Goal: Transaction & Acquisition: Obtain resource

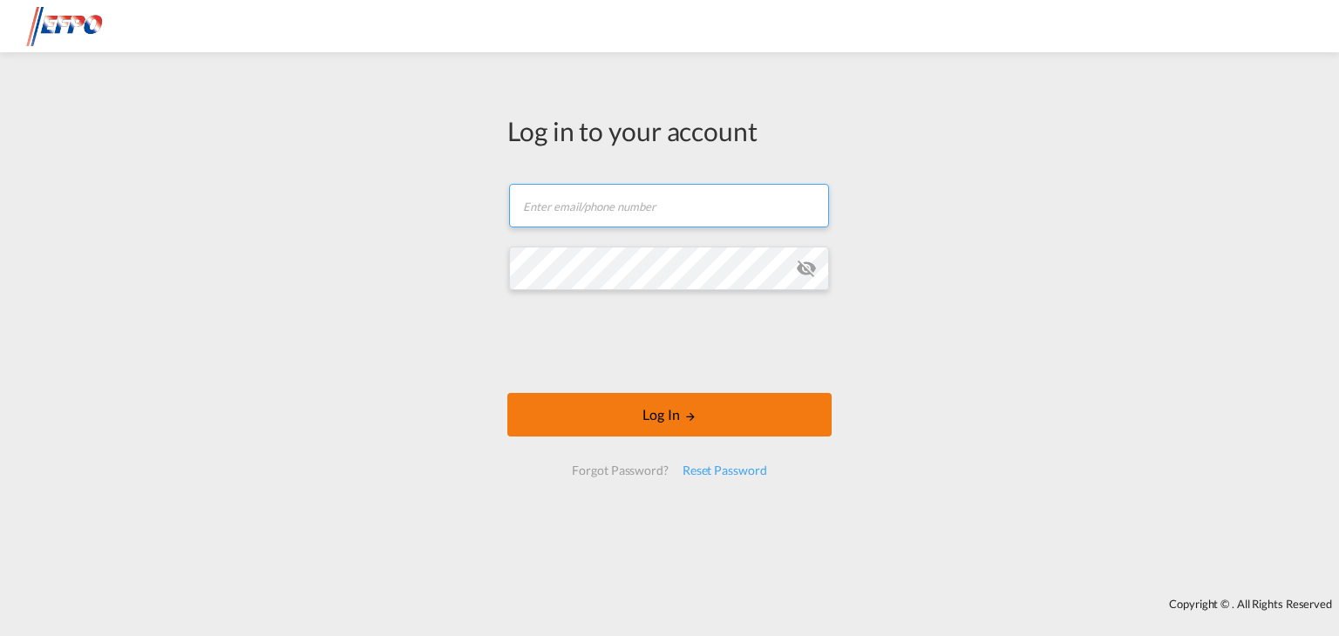
type input "[EMAIL_ADDRESS][DOMAIN_NAME]"
click at [581, 408] on button "Log In" at bounding box center [669, 415] width 324 height 44
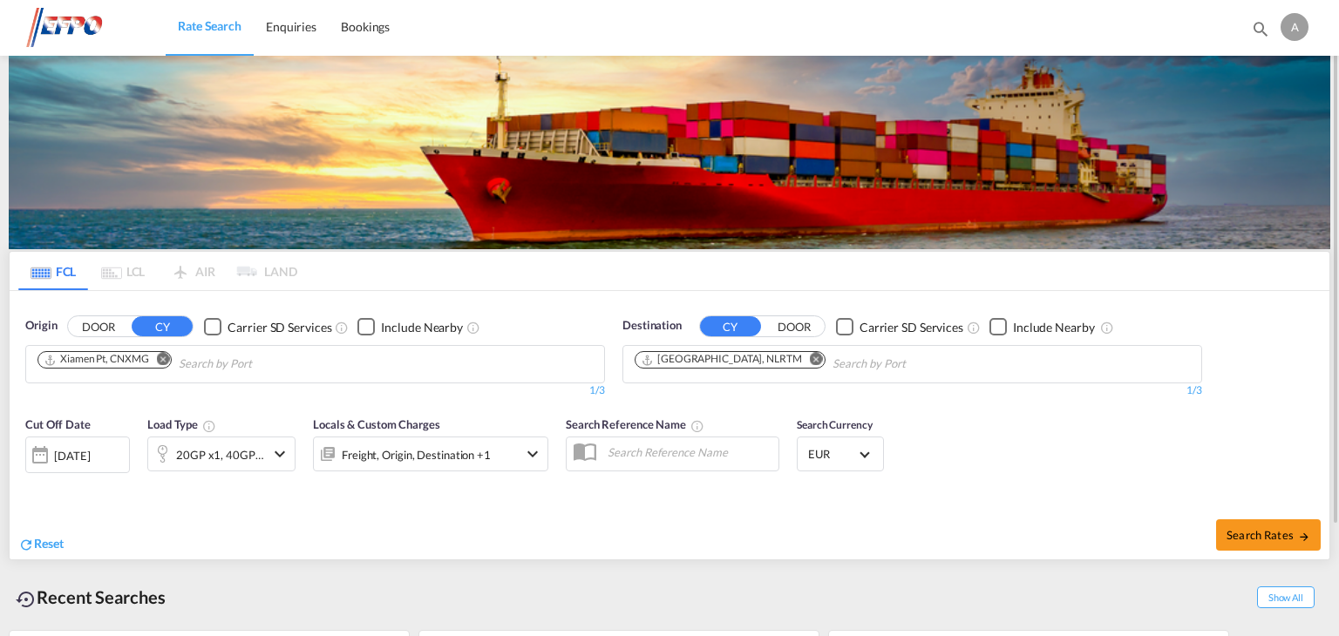
click at [164, 361] on md-icon "Remove" at bounding box center [163, 359] width 13 height 13
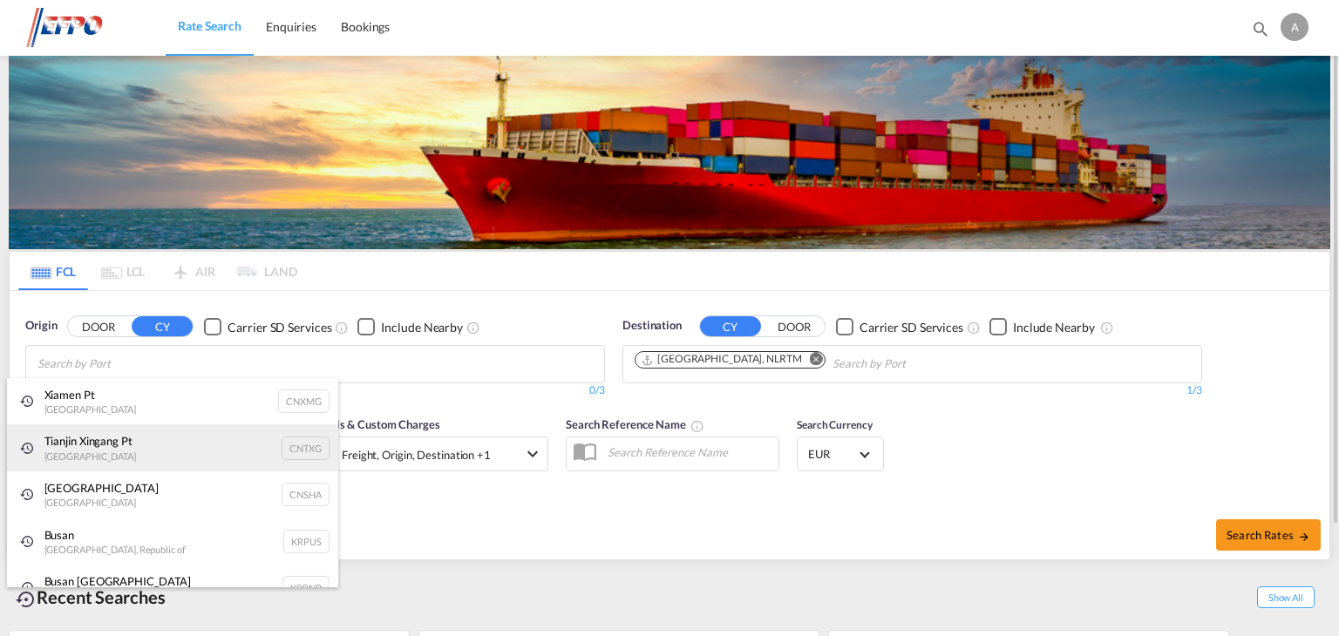
click at [85, 436] on div "Tianjin Xingang Pt China CNTXG" at bounding box center [172, 447] width 331 height 47
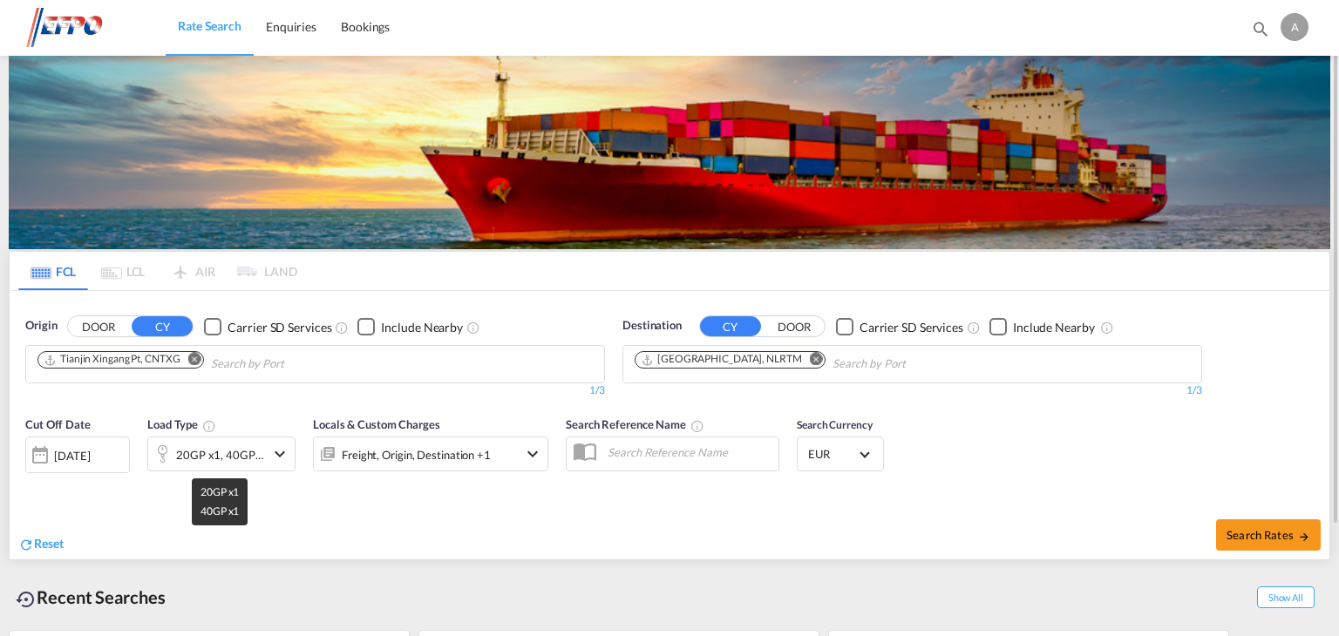
click at [212, 452] on div "20GP x1, 40GP x1" at bounding box center [220, 455] width 89 height 24
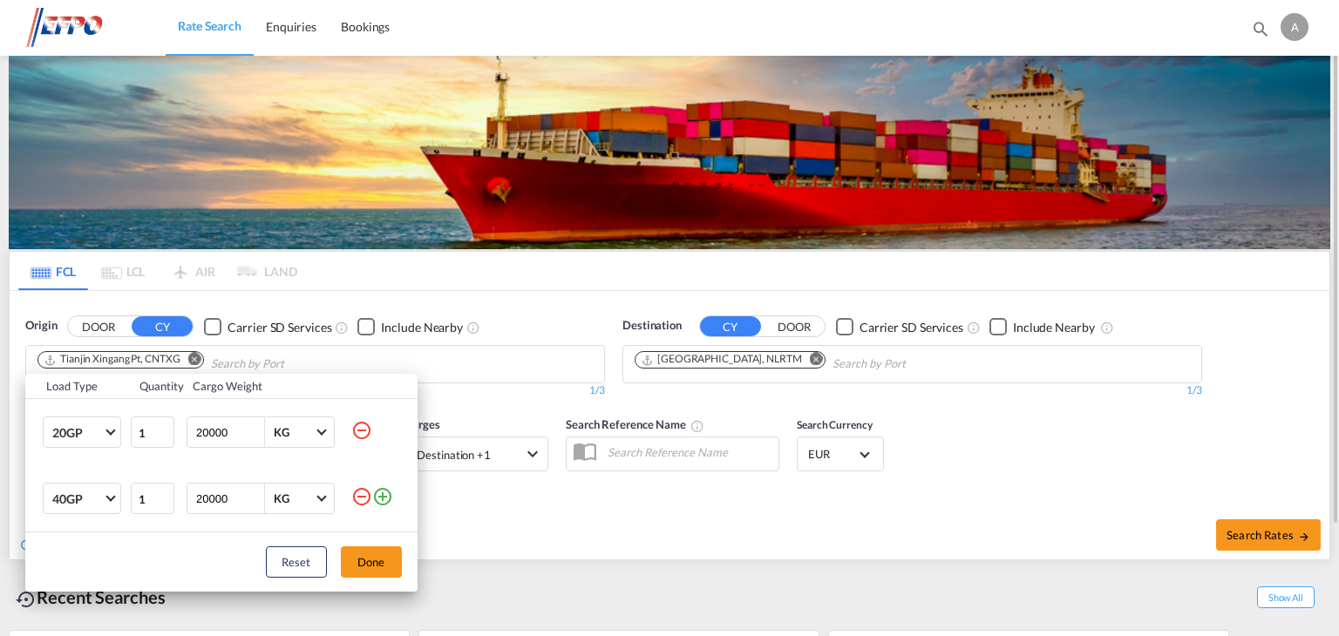
click at [384, 500] on md-icon "icon-plus-circle-outline" at bounding box center [382, 496] width 21 height 21
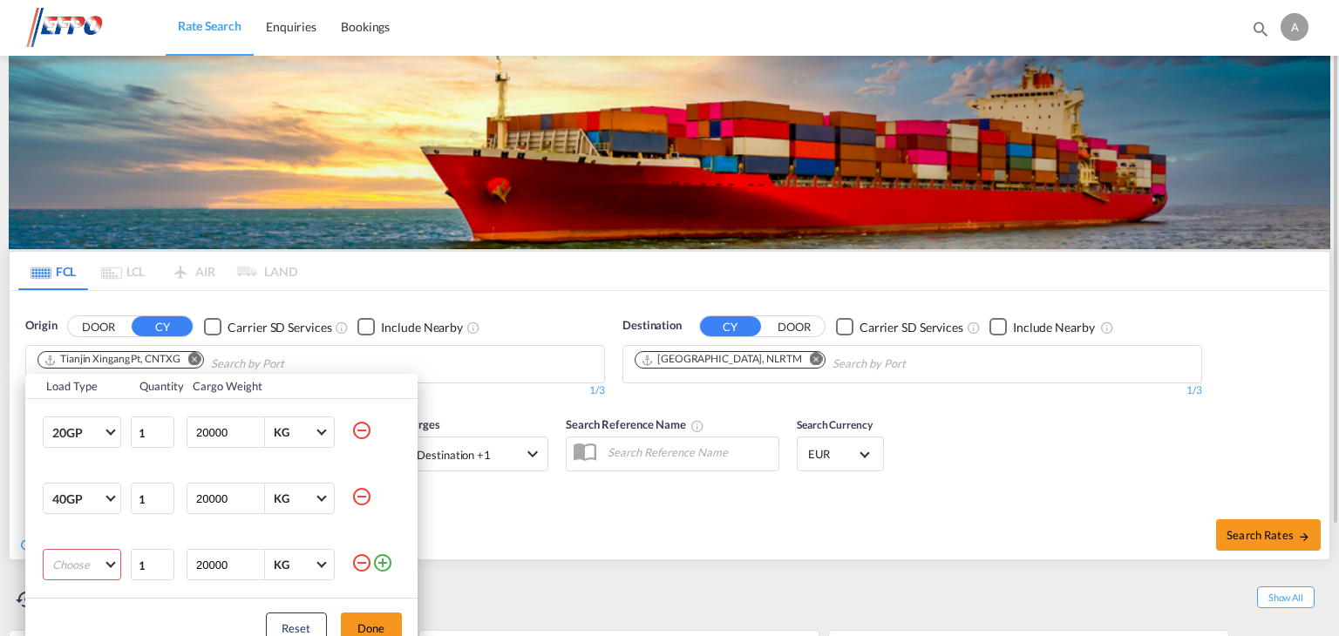
click at [75, 565] on md-select "Choose 20GP 40GP 40HC 45HC 20RE 40RE 40HR 20OT 40OT 20FR 40FR 40NR 20NR 45S 20T…" at bounding box center [82, 564] width 78 height 31
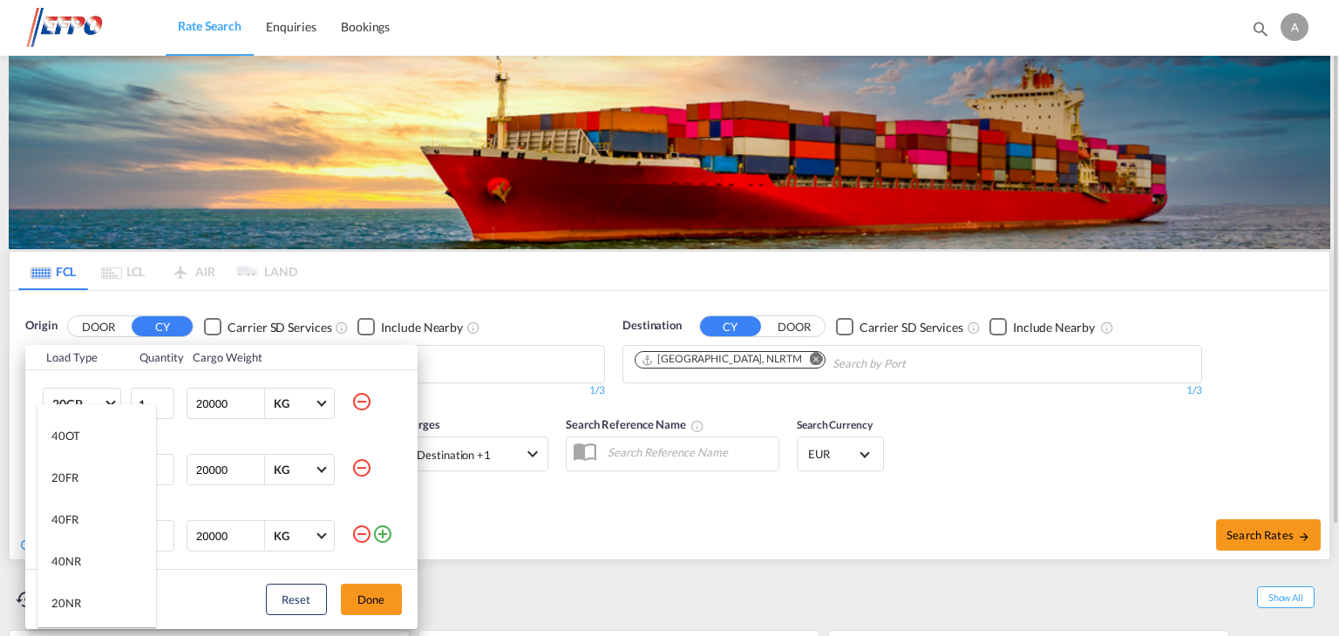
scroll to position [349, 0]
click at [96, 533] on md-option "40NR" at bounding box center [96, 537] width 119 height 42
click at [377, 602] on button "Done" at bounding box center [371, 599] width 61 height 31
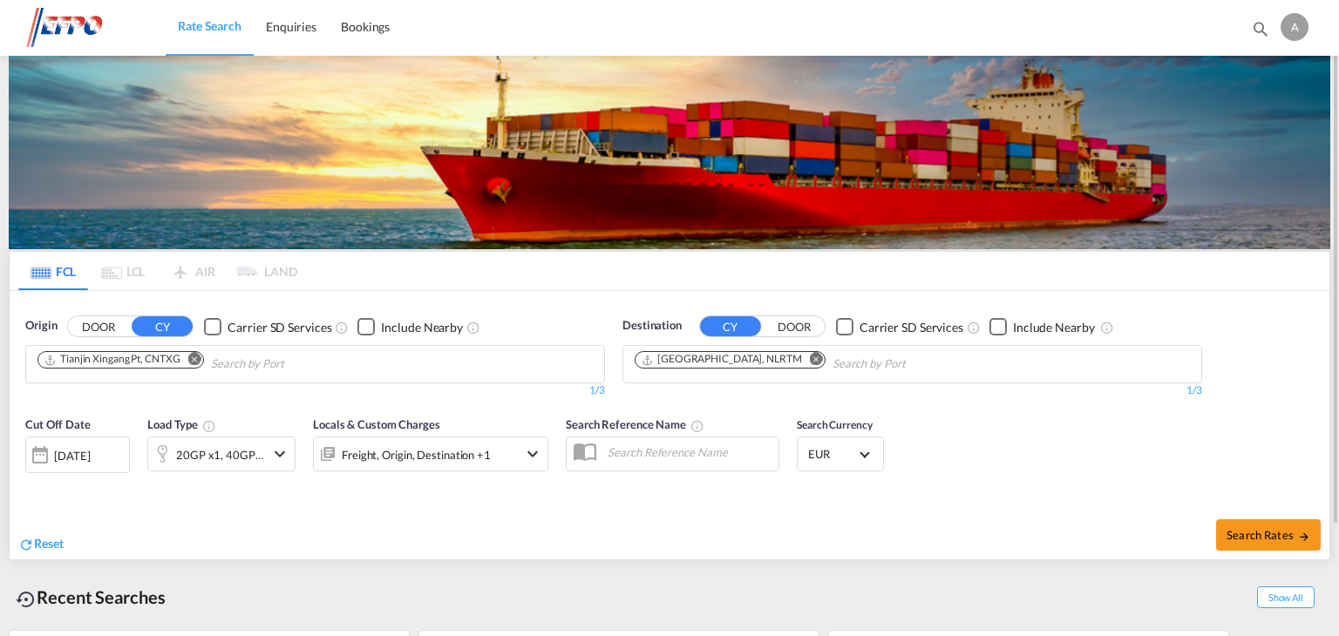
click at [80, 469] on div "[DATE]" at bounding box center [77, 455] width 105 height 37
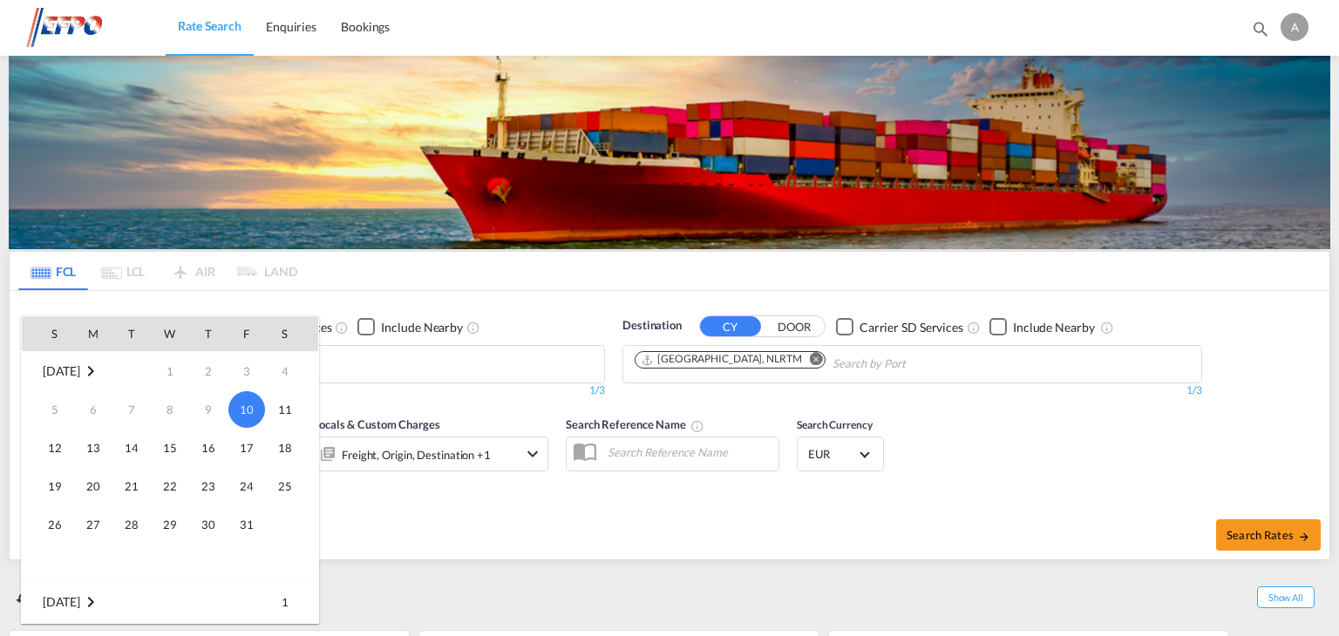
click at [185, 372] on td "1" at bounding box center [170, 371] width 38 height 39
click at [250, 371] on td "3" at bounding box center [246, 371] width 38 height 39
click at [488, 533] on div at bounding box center [669, 318] width 1339 height 636
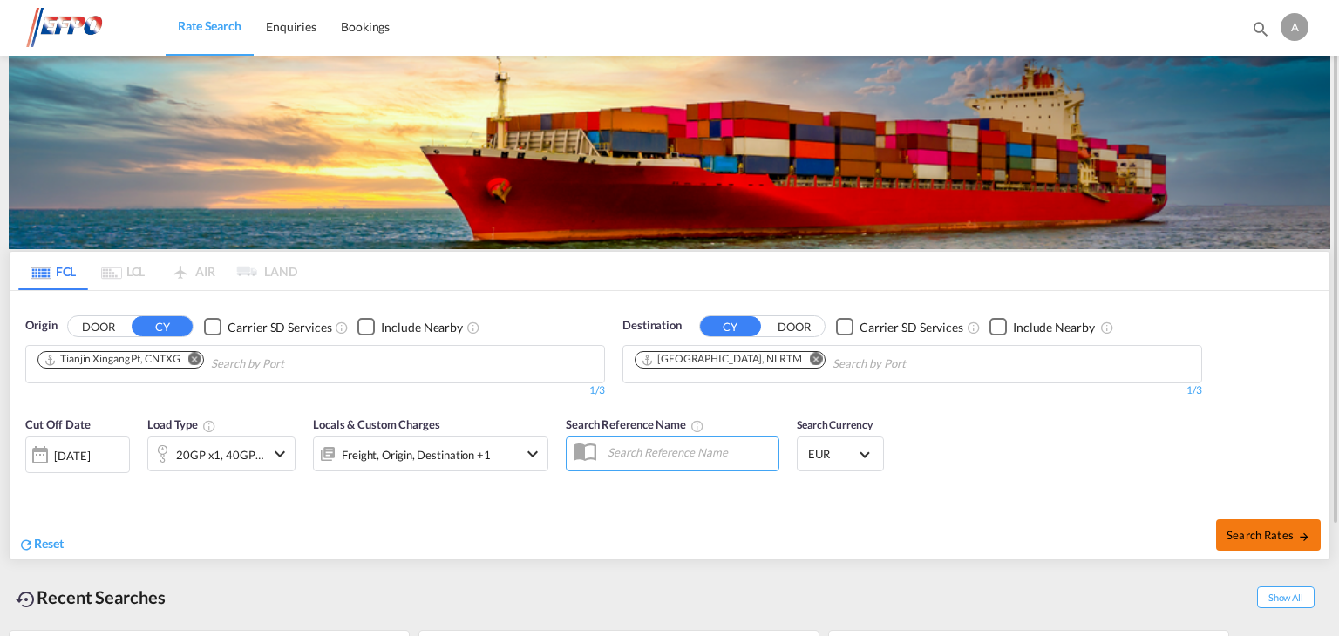
click at [1261, 540] on span "Search Rates" at bounding box center [1268, 535] width 84 height 14
type input "CNTXG to NLRTM / [DATE]"
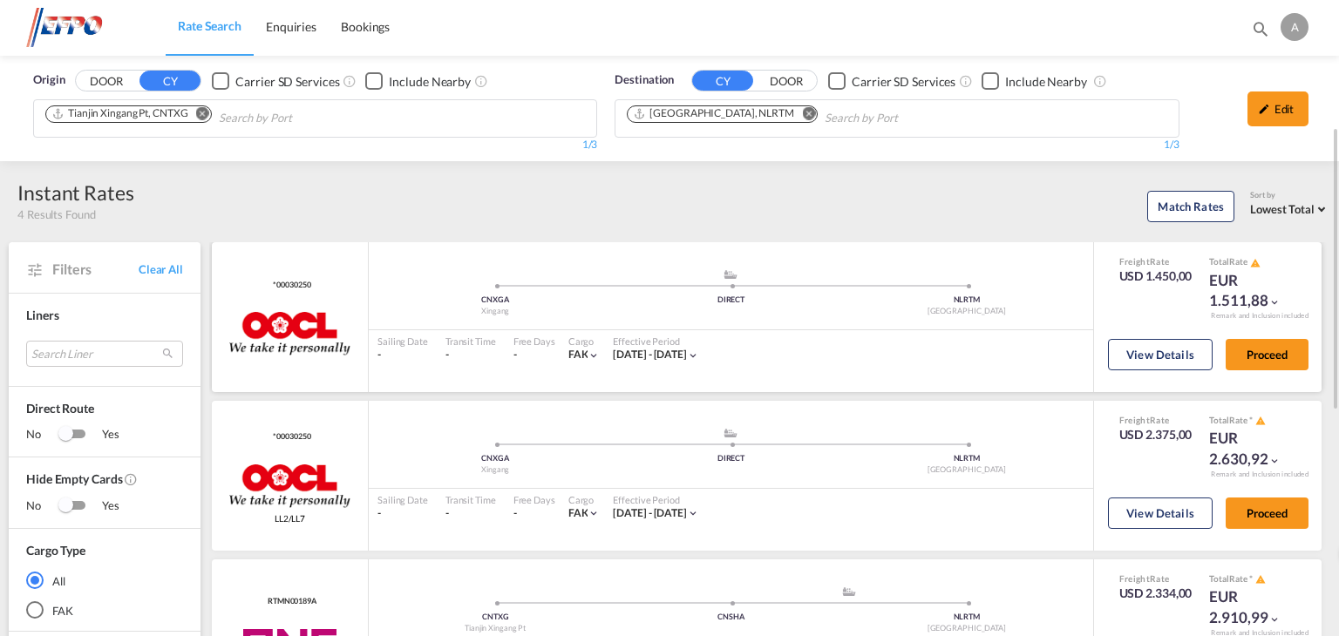
scroll to position [87, 0]
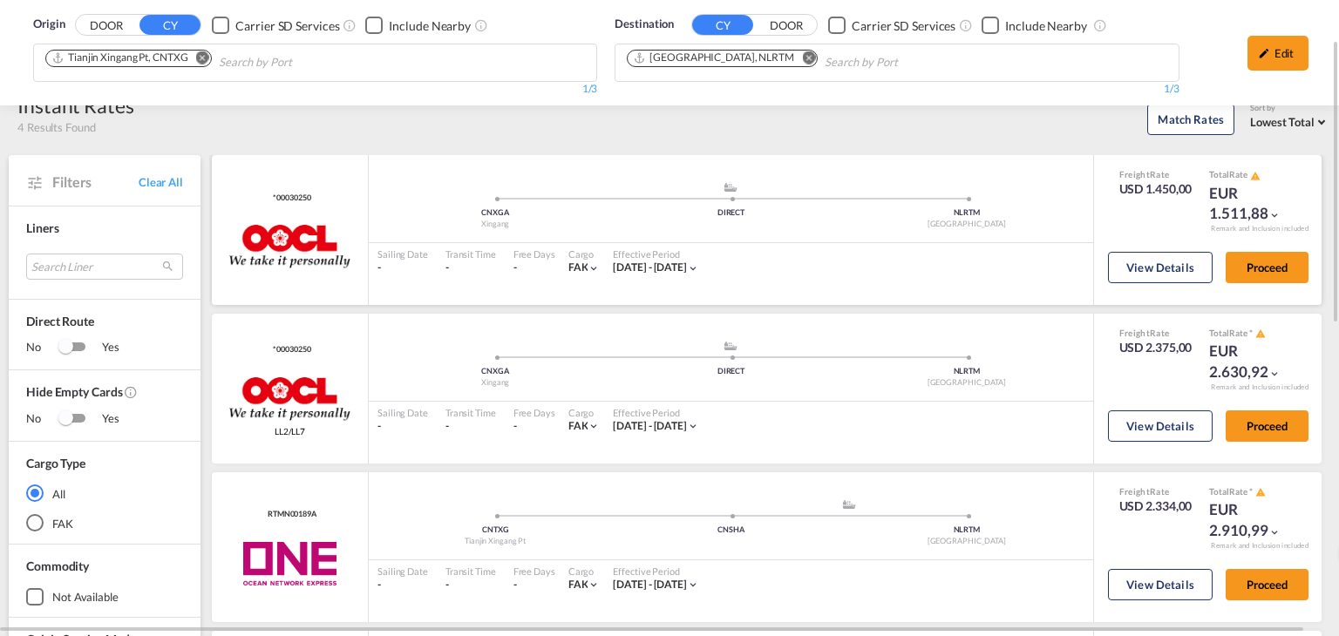
click at [699, 267] on md-icon "icon-chevron-down" at bounding box center [693, 268] width 12 height 12
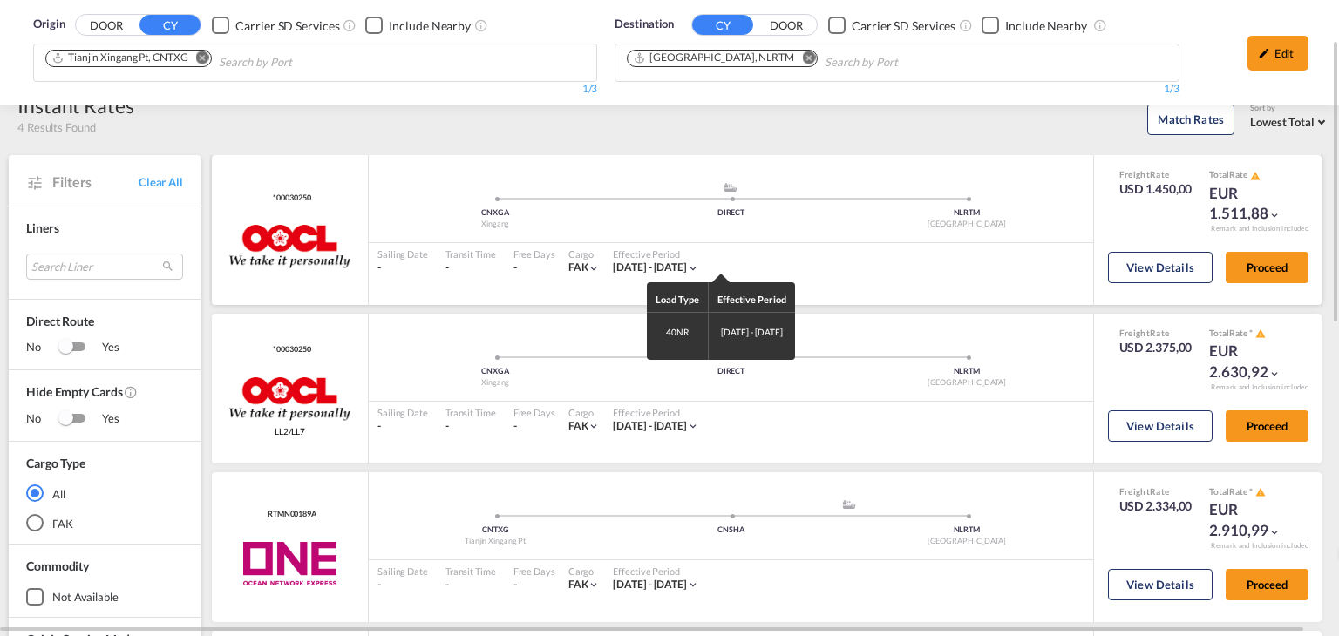
click at [736, 267] on div "Load Type Effective Period 40NR [DATE] - [DATE]" at bounding box center [669, 318] width 1339 height 636
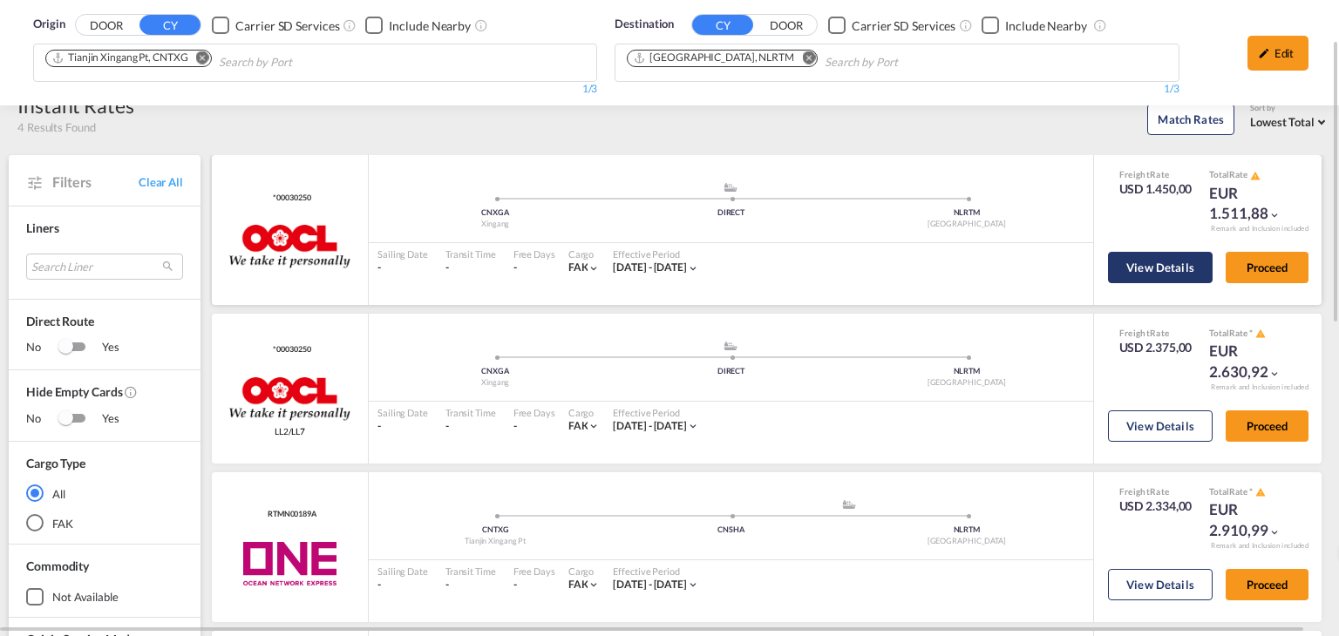
click at [1137, 273] on button "View Details" at bounding box center [1160, 267] width 105 height 31
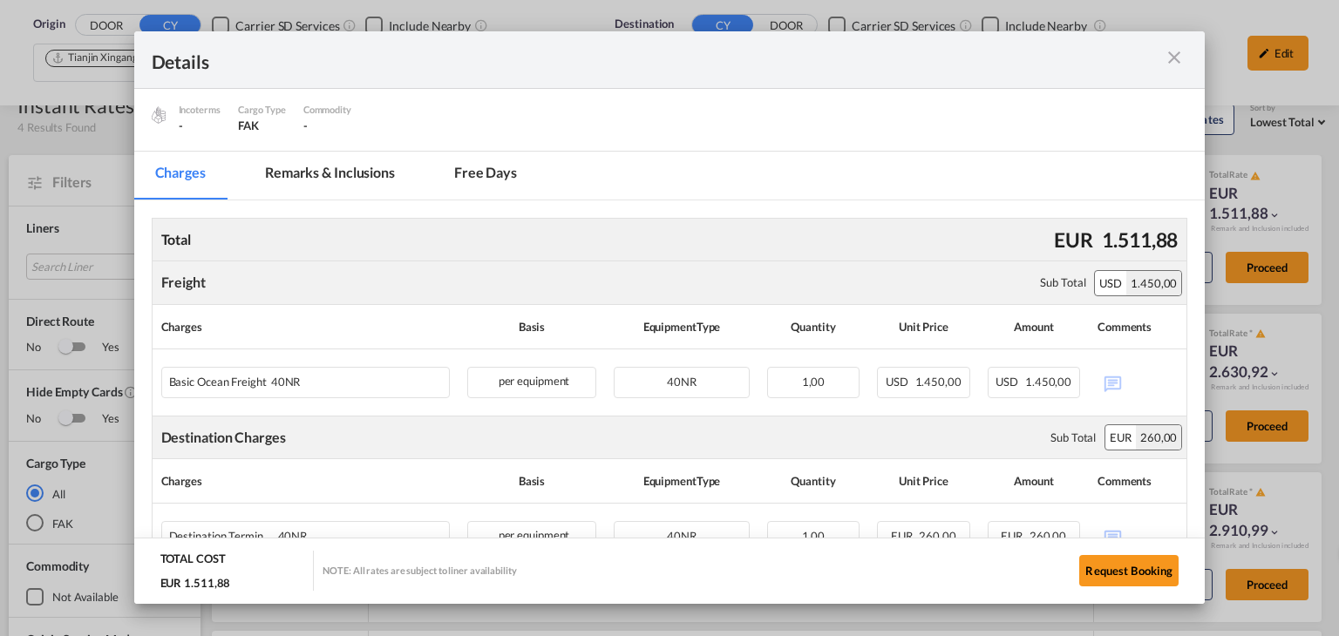
scroll to position [240, 0]
